Goal: Find specific page/section: Find specific page/section

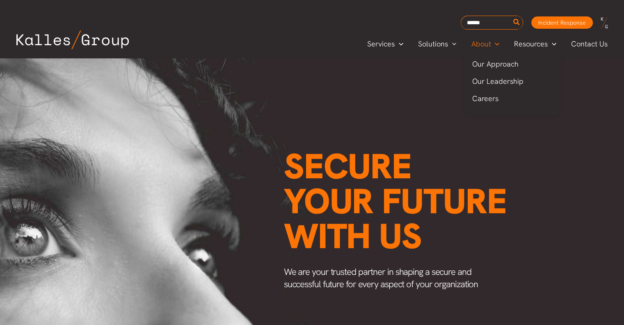
scroll to position [0, 1042]
click at [489, 83] on span "Our Leadership" at bounding box center [497, 80] width 51 height 9
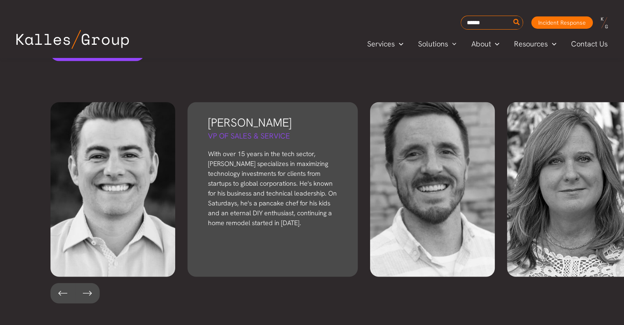
scroll to position [1829, 0]
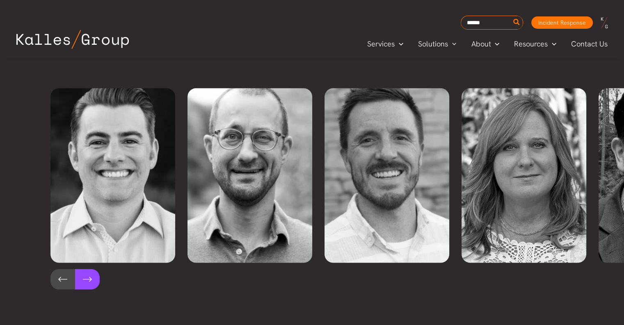
click at [77, 269] on button at bounding box center [87, 279] width 25 height 21
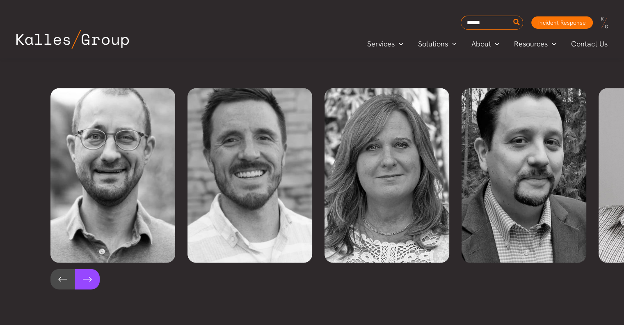
click at [77, 269] on button at bounding box center [87, 279] width 25 height 21
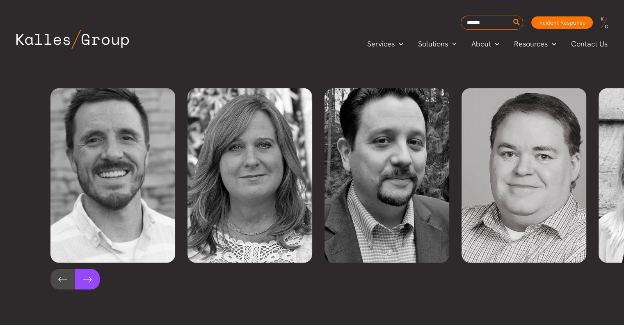
click at [77, 269] on button at bounding box center [87, 279] width 25 height 21
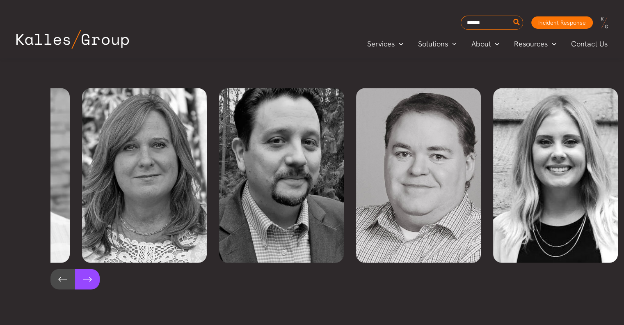
click at [77, 269] on button at bounding box center [87, 279] width 25 height 21
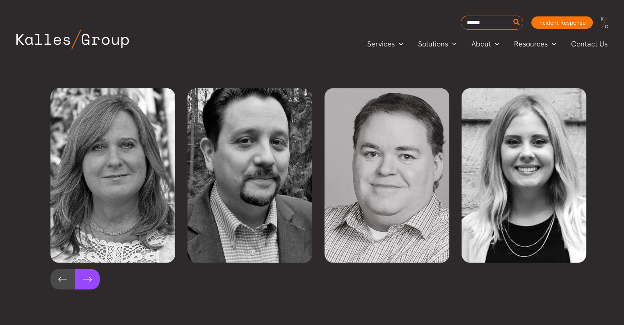
click at [77, 269] on button at bounding box center [87, 279] width 25 height 21
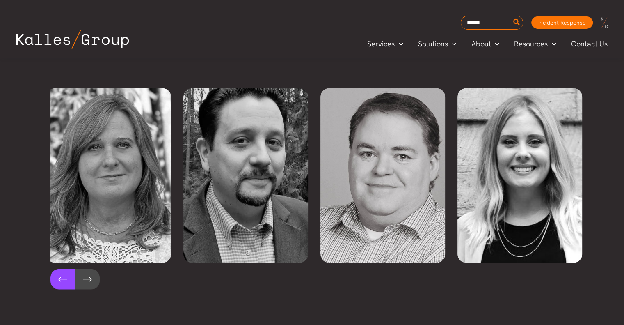
click at [54, 269] on button at bounding box center [62, 279] width 25 height 21
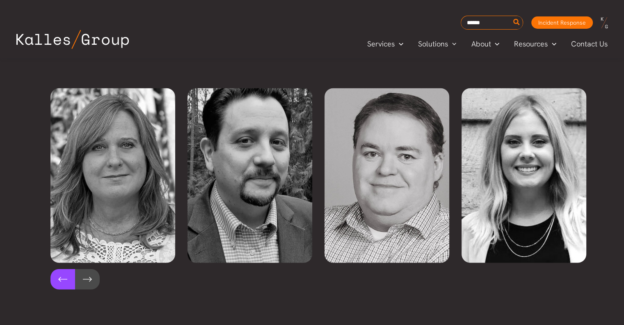
click at [54, 269] on button at bounding box center [62, 279] width 25 height 21
click at [64, 269] on button at bounding box center [62, 279] width 25 height 21
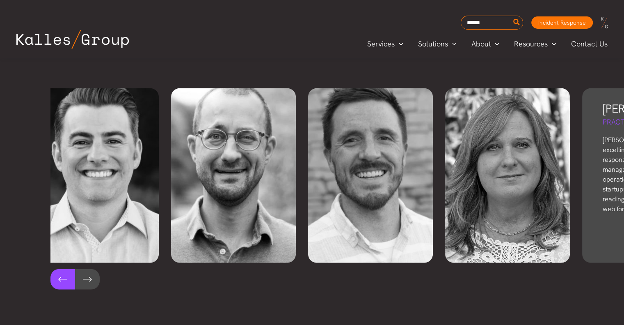
scroll to position [0, 0]
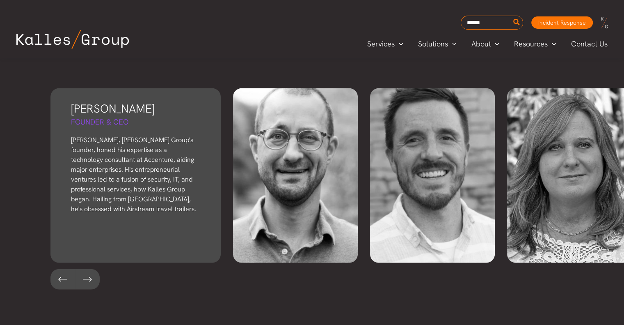
click at [117, 163] on p "Derek, Kalles Group's founder, honed his expertise as a technology consultant a…" at bounding box center [135, 174] width 129 height 79
click at [134, 101] on h3 "Derek Kalles" at bounding box center [135, 109] width 129 height 16
drag, startPoint x: 121, startPoint y: 84, endPoint x: 131, endPoint y: 126, distance: 43.6
click at [131, 126] on div "Derek Kalles Founder & CEO Derek, Kalles Group's founder, honed his expertise a…" at bounding box center [135, 175] width 170 height 174
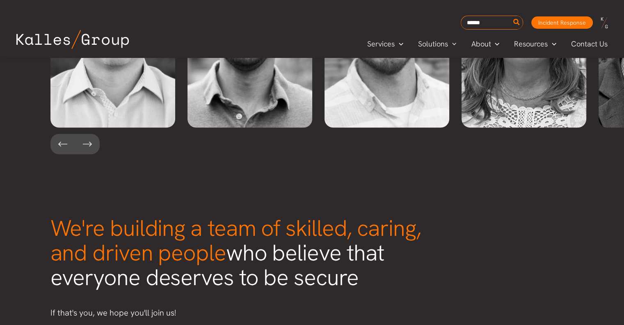
scroll to position [2034, 0]
